Goal: Check status: Check status

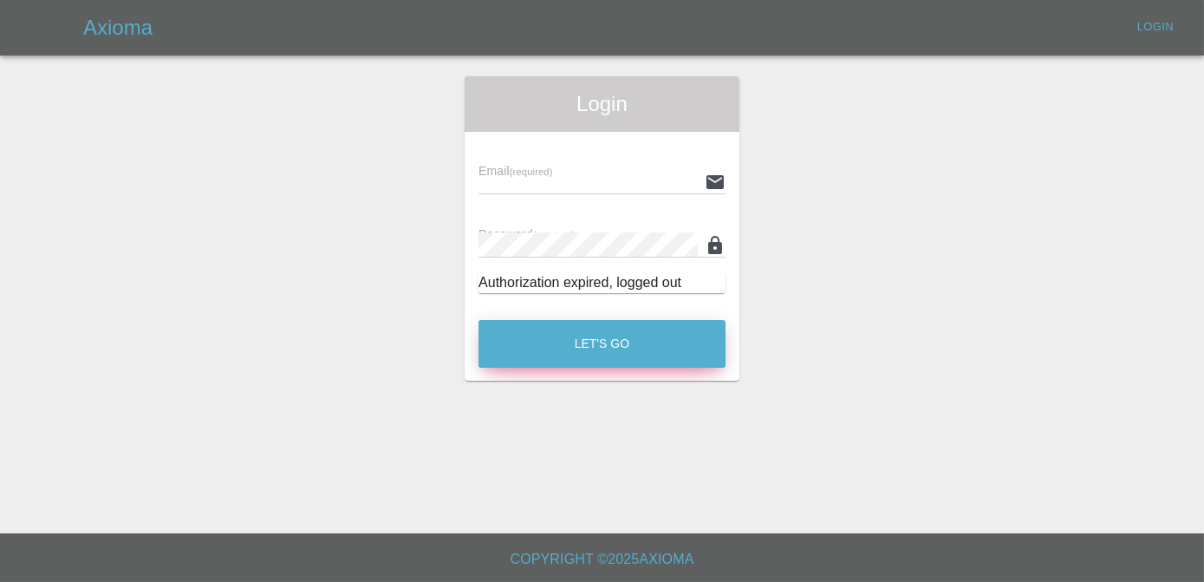
type input "[PERSON_NAME][EMAIL_ADDRESS][DOMAIN_NAME]"
click at [633, 320] on button "Let's Go" at bounding box center [601, 344] width 247 height 48
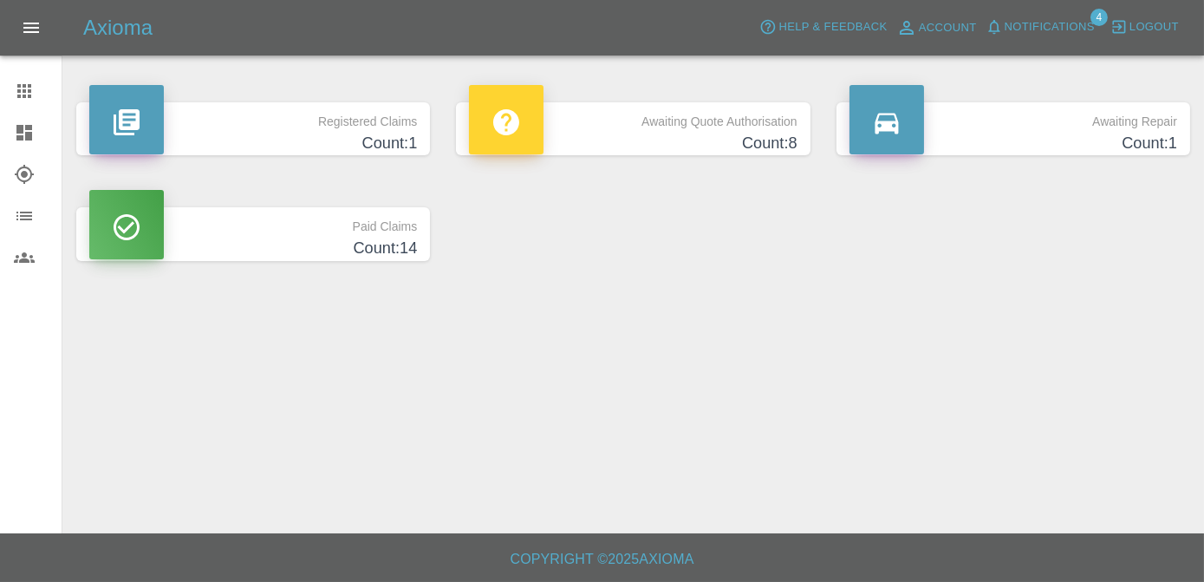
click at [381, 140] on h4 "Count: 1" at bounding box center [253, 143] width 328 height 23
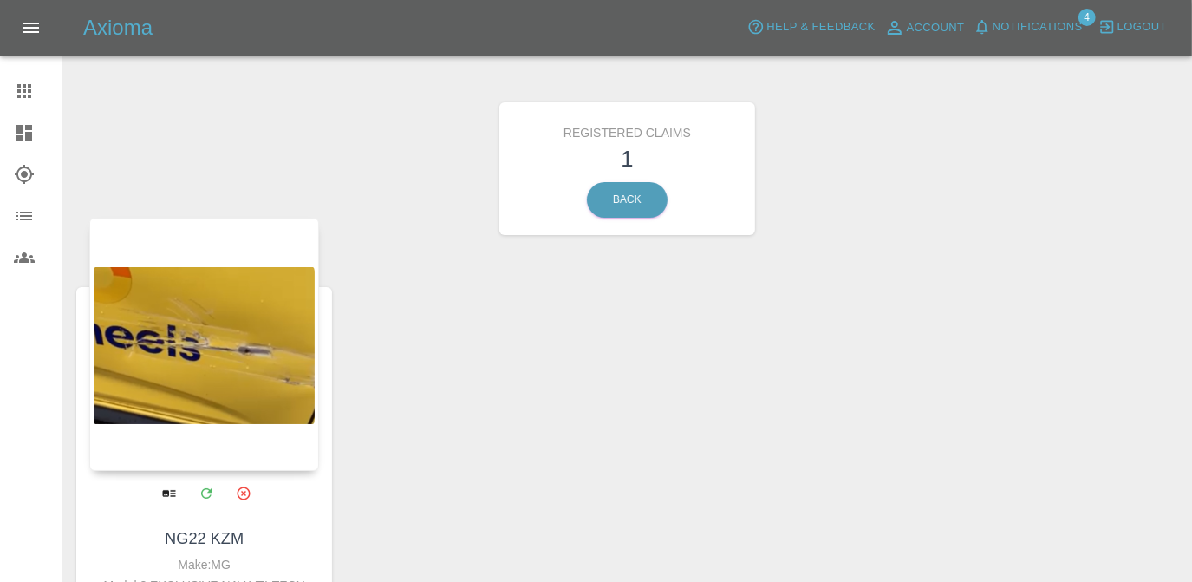
click at [267, 374] on div at bounding box center [204, 344] width 230 height 253
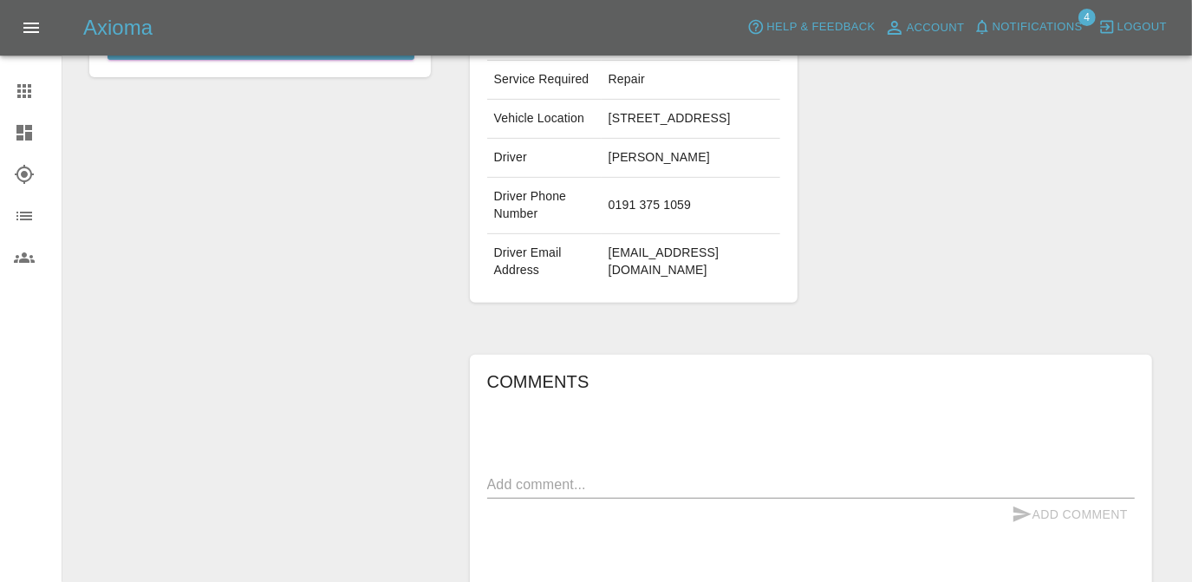
scroll to position [562, 0]
